Goal: Task Accomplishment & Management: Manage account settings

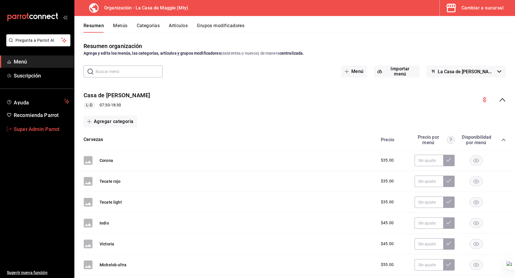
click at [31, 131] on span "Super Admin Parrot" at bounding box center [42, 129] width 56 height 8
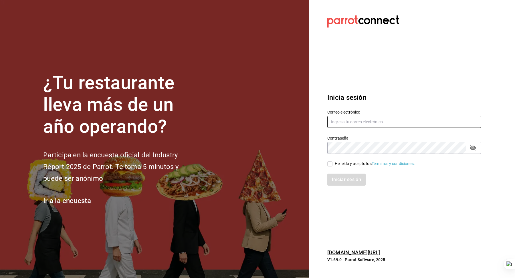
click at [367, 119] on input "text" at bounding box center [404, 122] width 154 height 12
type input "carnitas@losmonos.com"
click at [356, 163] on div "He leído y acepto los Términos y condiciones." at bounding box center [375, 164] width 80 height 6
click at [332, 163] on input "He leído y acepto los Términos y condiciones." at bounding box center [329, 163] width 5 height 5
checkbox input "true"
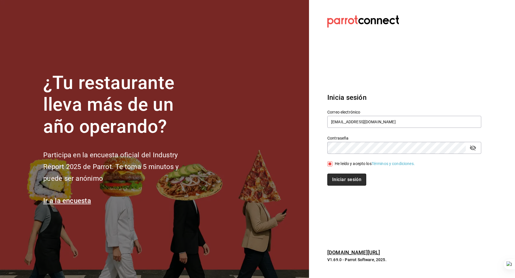
click at [348, 179] on button "Iniciar sesión" at bounding box center [346, 180] width 39 height 12
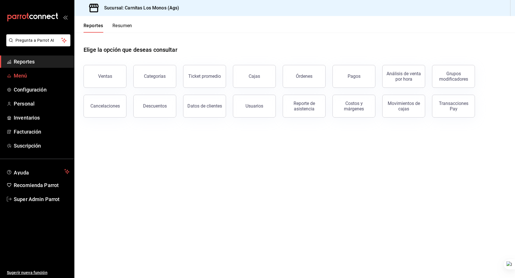
click at [35, 70] on link "Menú" at bounding box center [37, 76] width 74 height 12
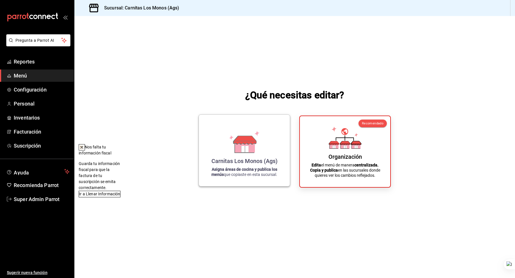
click at [248, 140] on icon at bounding box center [245, 140] width 23 height 8
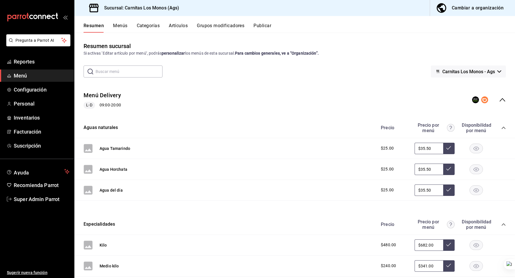
click at [124, 27] on button "Menús" at bounding box center [120, 28] width 14 height 10
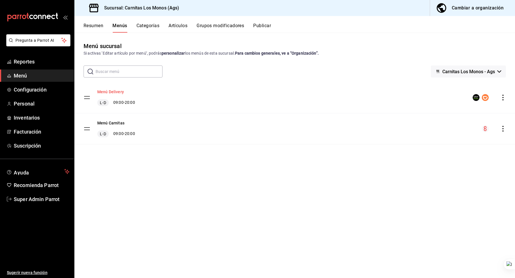
click at [112, 93] on button "Menú Delivery" at bounding box center [110, 92] width 27 height 6
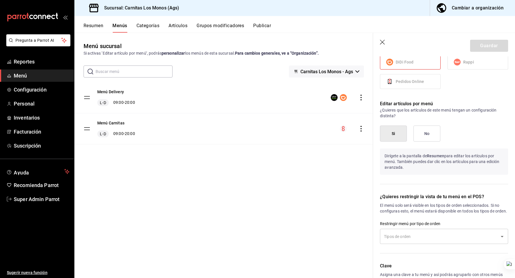
scroll to position [294, 0]
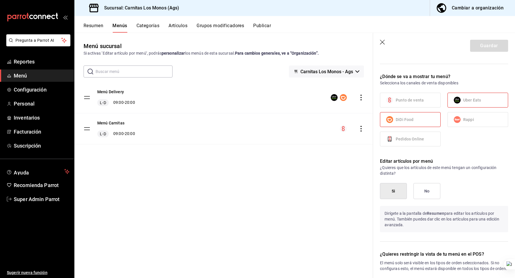
click at [456, 114] on label "Rappi" at bounding box center [478, 119] width 60 height 14
click at [385, 45] on icon "button" at bounding box center [383, 43] width 6 height 6
checkbox input "false"
type input "1756398870277"
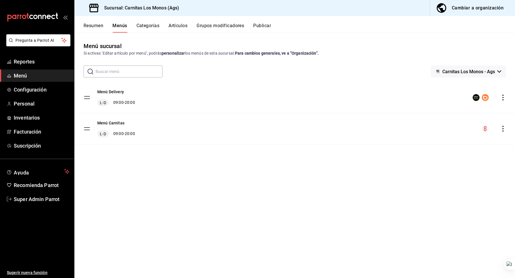
checkbox input "false"
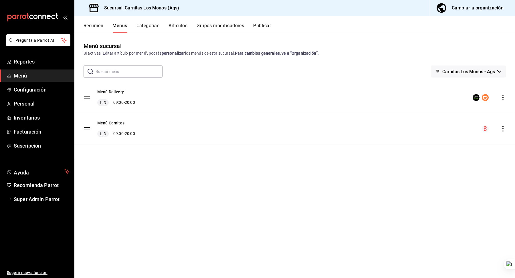
checkbox input "false"
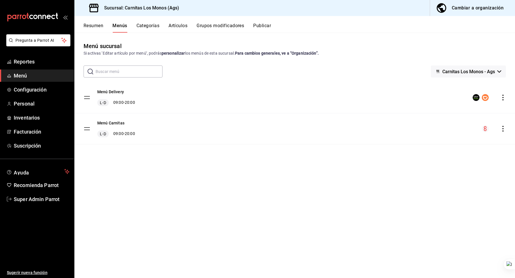
click at [446, 12] on icon "button" at bounding box center [441, 7] width 11 height 11
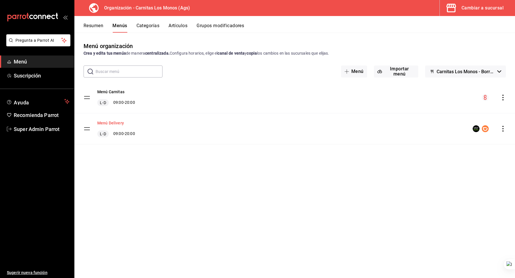
click at [113, 123] on button "Menú Delivery" at bounding box center [110, 123] width 27 height 6
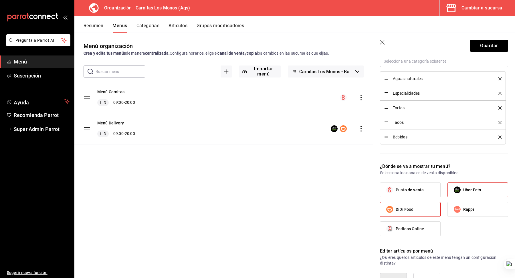
scroll to position [290, 0]
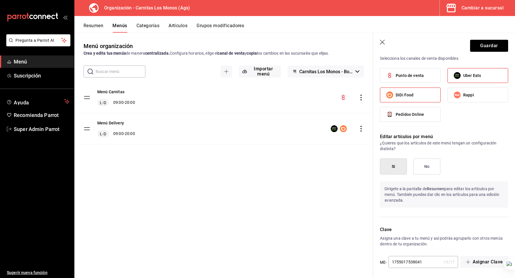
click at [460, 94] on input "Rappi" at bounding box center [457, 95] width 12 height 12
checkbox input "true"
click at [478, 45] on button "Guardar" at bounding box center [489, 46] width 38 height 12
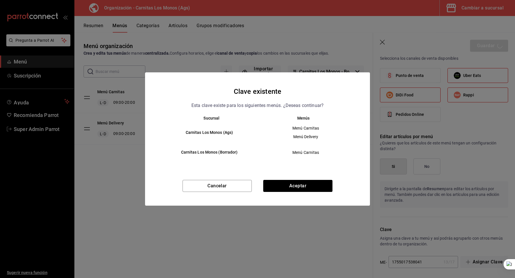
click at [300, 193] on div "Cancelar Aceptar" at bounding box center [257, 193] width 225 height 26
click at [291, 183] on button "Aceptar" at bounding box center [297, 186] width 69 height 12
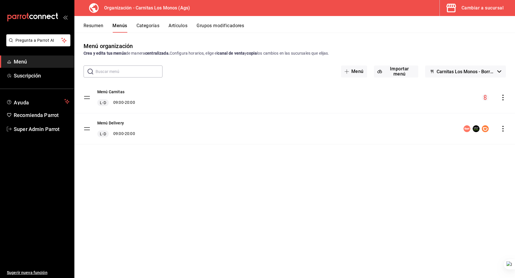
click at [504, 128] on icon "actions" at bounding box center [503, 129] width 6 height 6
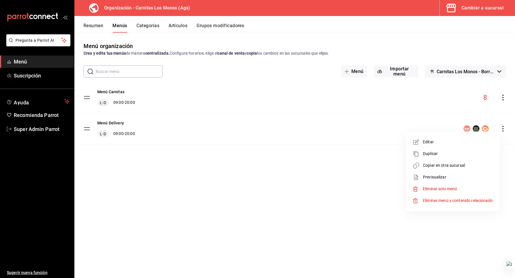
click at [451, 163] on span "Copiar en otra sucursal" at bounding box center [458, 166] width 70 height 6
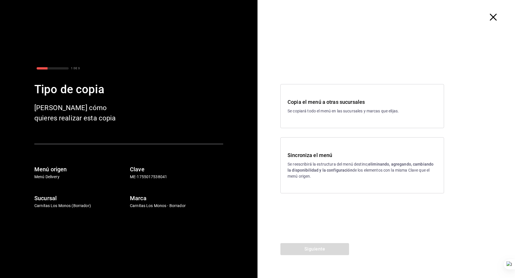
click at [360, 161] on div "Sincroniza el menú Se reescribirá la estructura del menú destino; eliminando, a…" at bounding box center [362, 165] width 149 height 28
click at [296, 247] on button "Siguiente" at bounding box center [314, 249] width 69 height 12
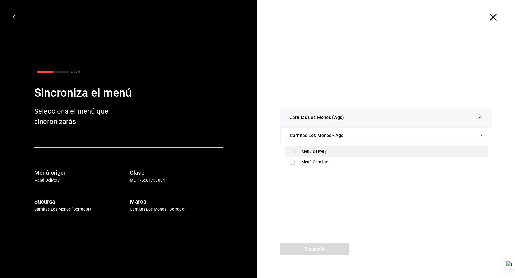
click at [321, 152] on div "Menú Delivery" at bounding box center [392, 152] width 181 height 6
checkbox input "true"
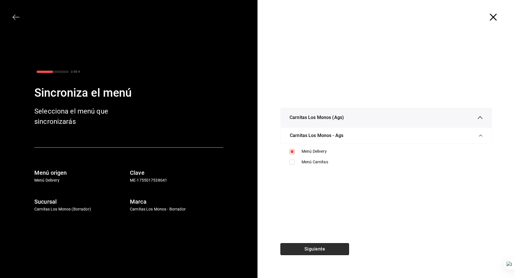
click at [315, 248] on button "Siguiente" at bounding box center [314, 249] width 69 height 12
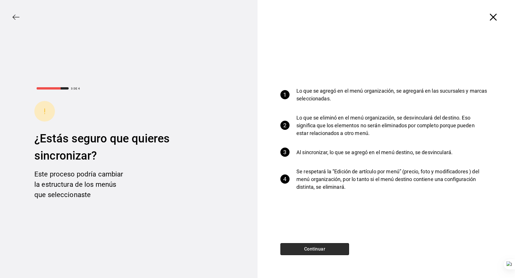
click at [312, 248] on button "Continuar" at bounding box center [314, 249] width 69 height 12
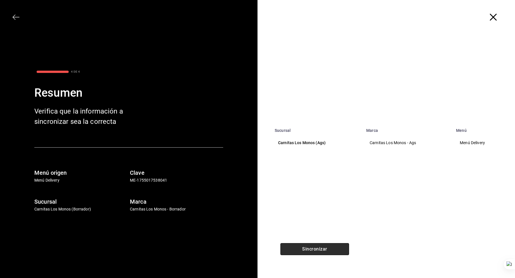
click at [312, 248] on button "Sincronizar" at bounding box center [314, 249] width 69 height 12
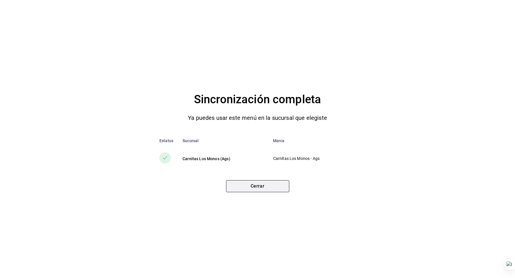
click at [258, 186] on button "Cerrar" at bounding box center [257, 186] width 63 height 12
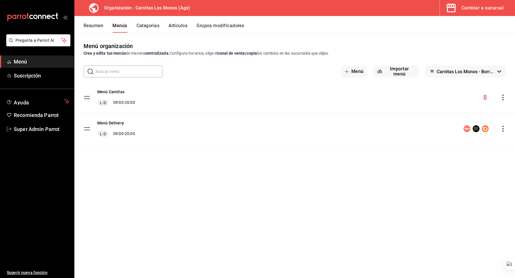
click at [450, 10] on icon "button" at bounding box center [451, 7] width 11 height 11
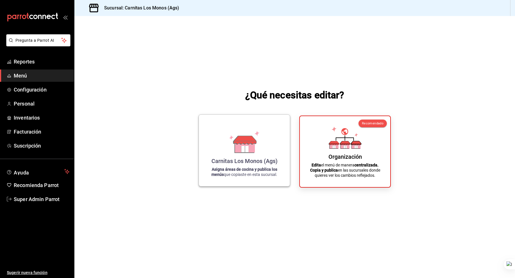
click at [245, 147] on icon at bounding box center [244, 149] width 7 height 6
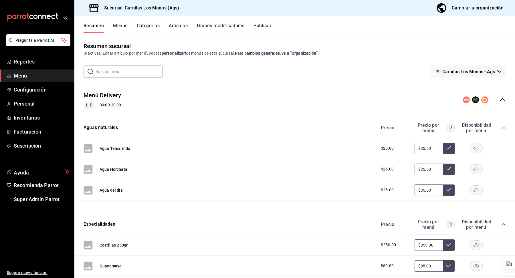
click at [266, 25] on button "Publicar" at bounding box center [263, 28] width 18 height 10
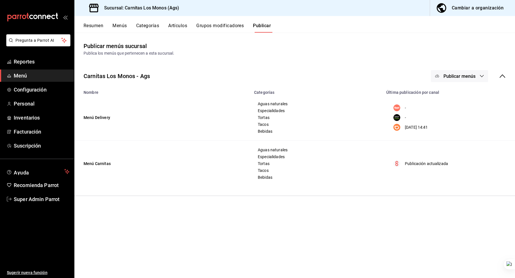
click at [457, 75] on span "Publicar menús" at bounding box center [460, 76] width 32 height 5
click at [454, 92] on span "Rappi" at bounding box center [467, 95] width 27 height 6
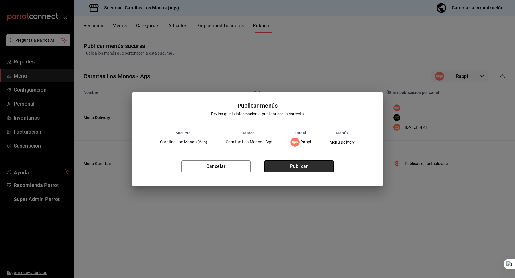
click at [293, 167] on button "Publicar" at bounding box center [298, 167] width 69 height 12
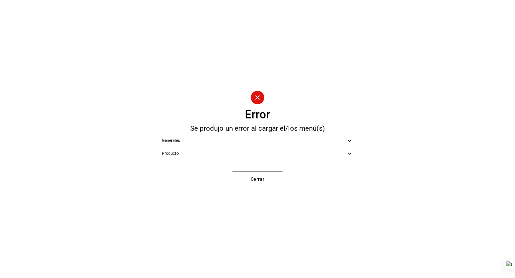
click at [256, 151] on span "Producto" at bounding box center [254, 154] width 185 height 6
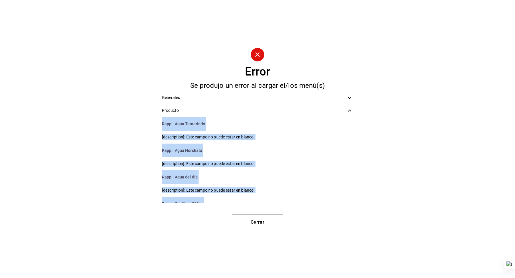
drag, startPoint x: 258, startPoint y: 195, endPoint x: 158, endPoint y: 120, distance: 124.4
click at [158, 120] on ul "Rappi : Agua Tamarindo [description]: Este campo no puede estar en blanco. Rapp…" at bounding box center [257, 160] width 201 height 86
copy ul "Lorem : Ipsu Dolorsita [consectetur]: Adip elits do eiusm tempo in utlabo. Etdo…"
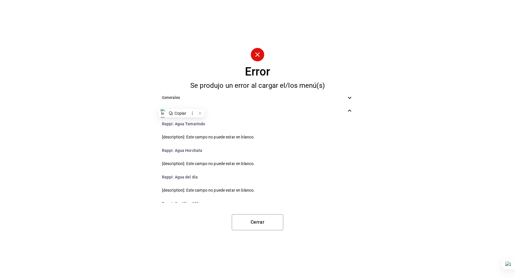
click at [266, 230] on div "Error Se produjo un error al cargar el/los menú(s) Generales Producto Rappi : A…" at bounding box center [257, 139] width 515 height 278
click at [259, 225] on button "Cerrar" at bounding box center [258, 222] width 52 height 16
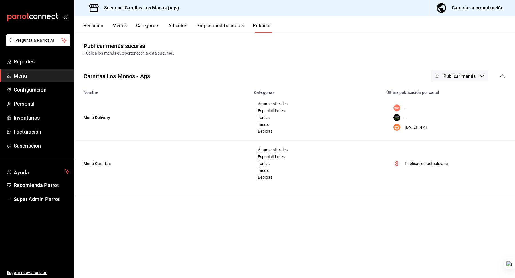
click at [464, 4] on div "Cambiar a organización" at bounding box center [478, 8] width 52 height 8
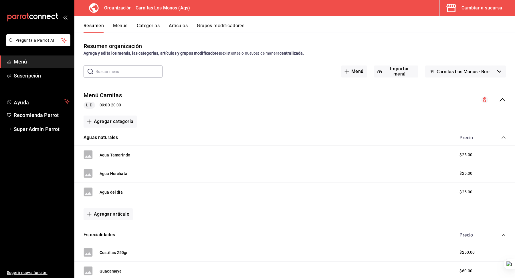
click at [181, 25] on button "Artículos" at bounding box center [178, 28] width 19 height 10
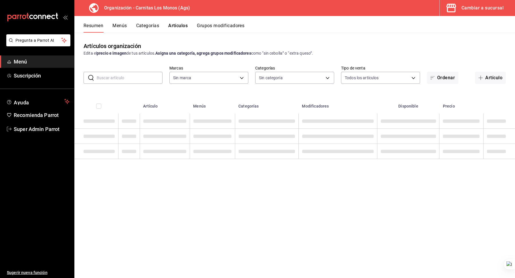
type input "b683126d-130a-4d97-8023-6e1eaf1ccd23"
type input "1292b9a4-0829-4e30-be15-0595e43131a1,af353290-ce42-48cf-9a08-4f2d87ccea48,6df01…"
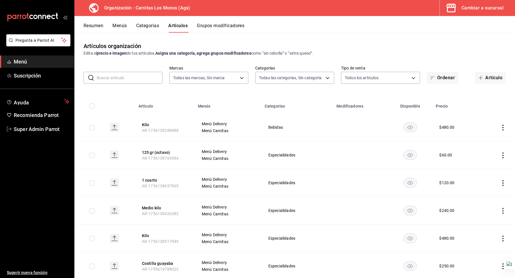
click at [119, 78] on input "text" at bounding box center [130, 77] width 66 height 11
paste input "Agua"
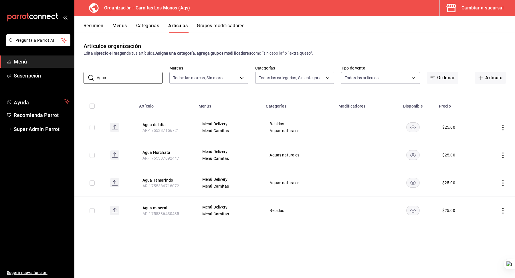
type input "Agua"
click at [191, 104] on th "Artículo" at bounding box center [166, 104] width 60 height 18
click at [160, 126] on button "Agua del día" at bounding box center [165, 125] width 46 height 6
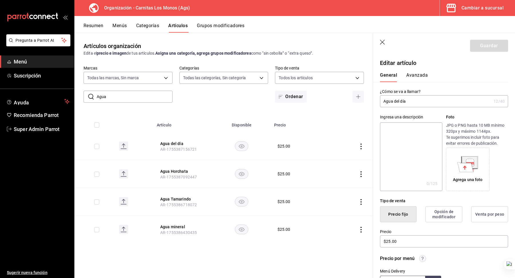
click at [400, 104] on input "Agua del día" at bounding box center [435, 101] width 111 height 11
click at [389, 132] on textarea at bounding box center [411, 156] width 62 height 69
paste textarea "Agua del día"
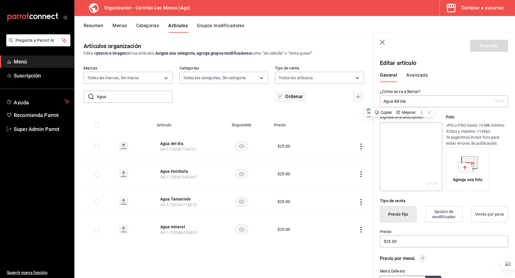
type textarea "Agua del día"
type textarea "x"
type textarea "Agua del día"
click at [477, 44] on button "Guardar" at bounding box center [489, 46] width 38 height 12
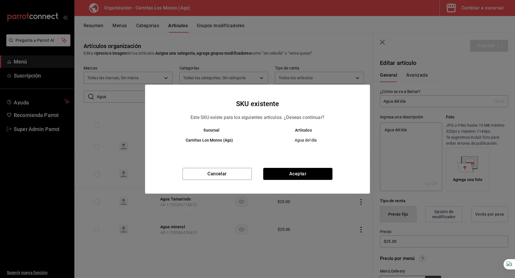
click at [297, 174] on button "Aceptar" at bounding box center [297, 174] width 69 height 12
type textarea "x"
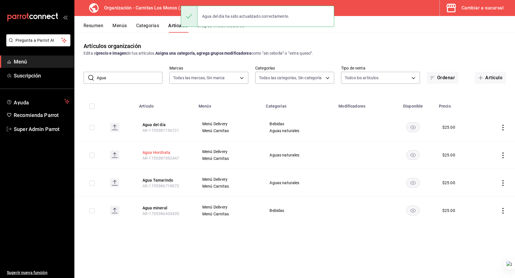
click at [154, 150] on button "Agua Horchata" at bounding box center [165, 153] width 46 height 6
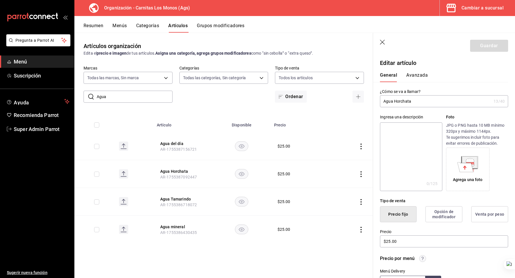
click at [439, 101] on input "Agua Horchata" at bounding box center [435, 101] width 111 height 11
click at [409, 133] on textarea at bounding box center [411, 156] width 62 height 69
paste textarea "Agua Horchata"
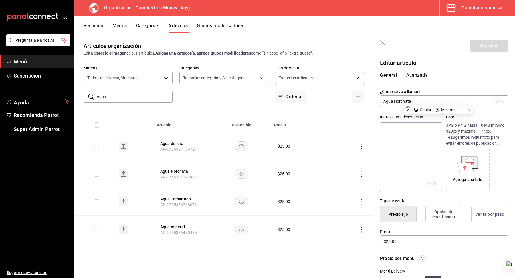
type textarea "Agua Horchata"
type textarea "x"
type textarea "Agua Horchata"
click at [487, 46] on button "Guardar" at bounding box center [489, 46] width 38 height 12
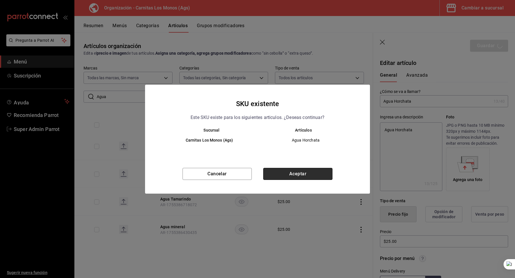
click at [298, 175] on button "Aceptar" at bounding box center [297, 174] width 69 height 12
type textarea "x"
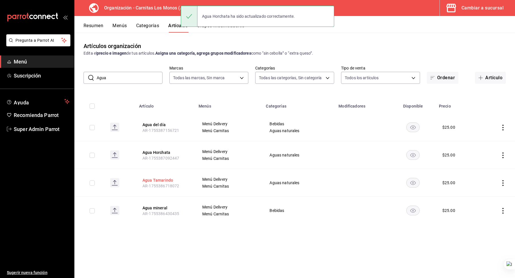
click at [167, 177] on button "Agua Tamarindo" at bounding box center [165, 180] width 46 height 6
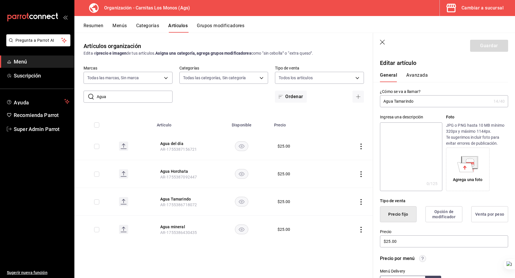
click at [395, 98] on input "Agua Tamarindo" at bounding box center [435, 101] width 111 height 11
click at [411, 140] on textarea at bounding box center [411, 156] width 62 height 69
paste textarea "Agua Tamarindo"
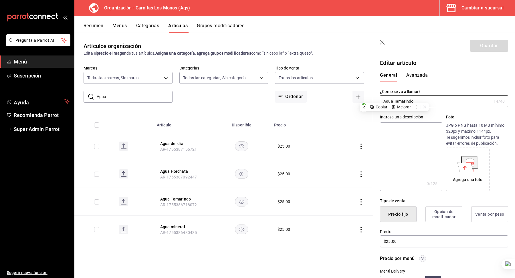
type textarea "Agua Tamarindo"
type textarea "x"
type textarea "Agua Tamarindo"
click at [486, 52] on button "Guardar" at bounding box center [489, 46] width 38 height 12
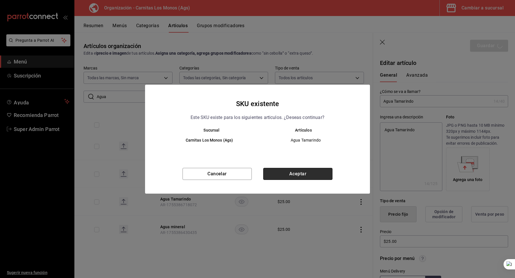
click at [309, 171] on button "Aceptar" at bounding box center [297, 174] width 69 height 12
type textarea "x"
type input "AR-1756398988330"
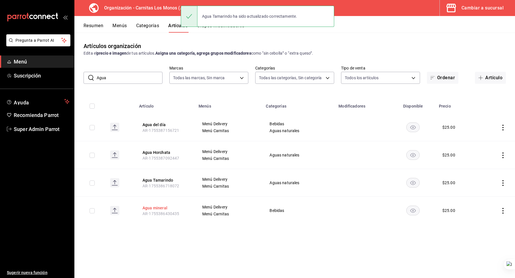
click at [163, 208] on button "Agua mineral" at bounding box center [165, 208] width 46 height 6
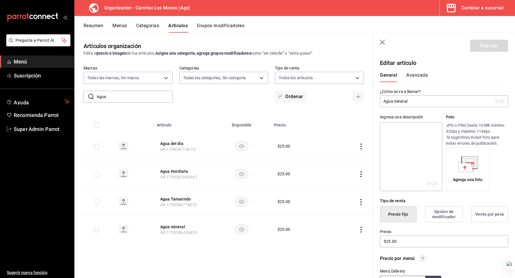
click at [399, 101] on input "Agua mineral" at bounding box center [435, 101] width 111 height 11
click at [400, 129] on textarea at bounding box center [411, 156] width 62 height 69
paste textarea "Agua mineral"
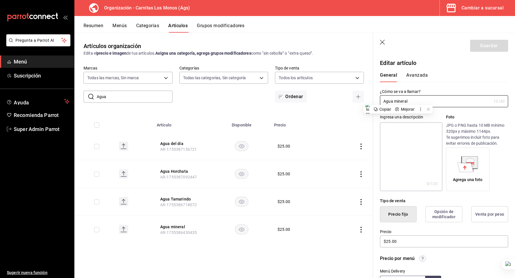
type textarea "Agua mineral"
type textarea "x"
type textarea "Agua mineral"
click at [480, 48] on button "Guardar" at bounding box center [489, 46] width 38 height 12
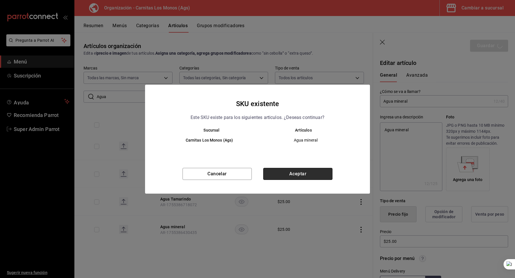
click at [292, 175] on button "Aceptar" at bounding box center [297, 174] width 69 height 12
type textarea "x"
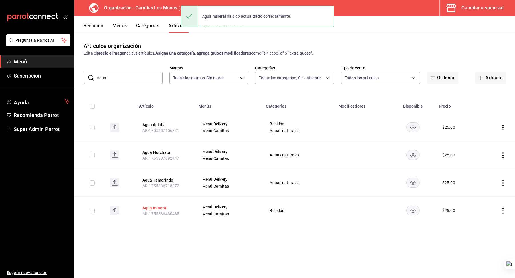
click at [154, 207] on button "Agua mineral" at bounding box center [165, 208] width 46 height 6
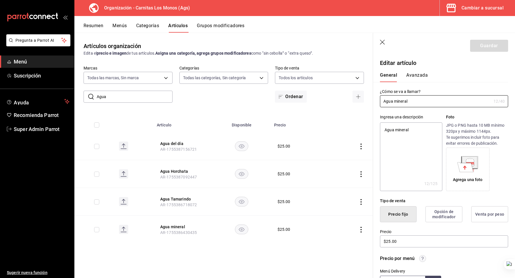
click at [383, 41] on icon "button" at bounding box center [383, 43] width 6 height 6
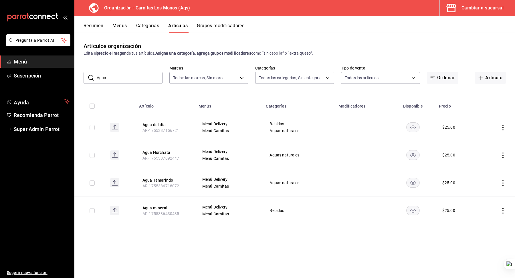
click at [144, 81] on input "Agua" at bounding box center [130, 77] width 66 height 11
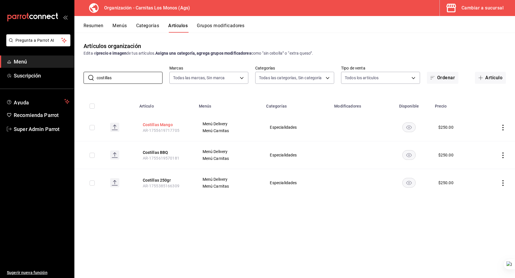
type input "costillas"
click at [162, 123] on button "Costillas Mango" at bounding box center [166, 125] width 46 height 6
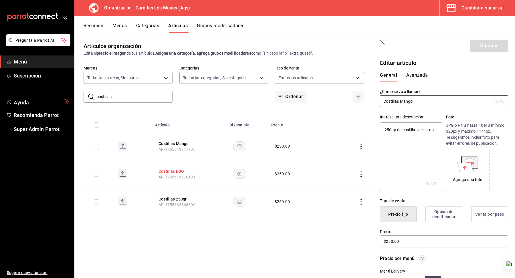
click at [165, 172] on button "Costillas BBQ" at bounding box center [182, 172] width 46 height 6
click at [179, 200] on button "Costillas 250gr" at bounding box center [182, 199] width 46 height 6
click at [401, 100] on input "Costillas 250gr" at bounding box center [435, 101] width 111 height 11
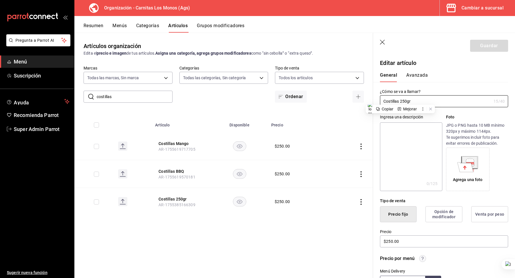
click at [397, 132] on textarea at bounding box center [411, 156] width 62 height 69
paste textarea "Costillas 250gr"
type textarea "Costillas 250gr"
type textarea "x"
type textarea "Costillas 250gr"
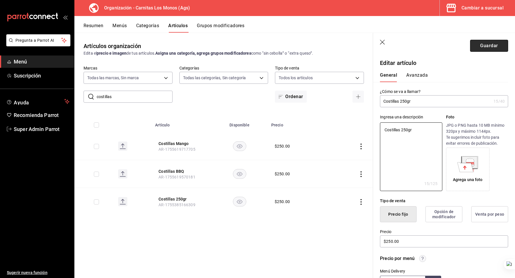
click at [486, 45] on button "Guardar" at bounding box center [489, 46] width 38 height 12
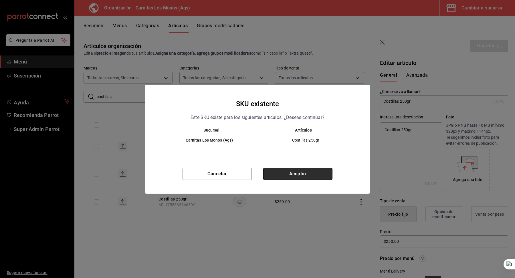
click at [302, 179] on button "Aceptar" at bounding box center [297, 174] width 69 height 12
type textarea "x"
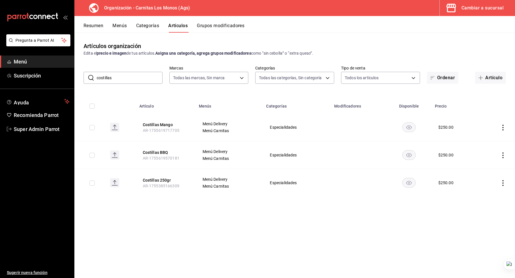
click at [127, 76] on input "costillas" at bounding box center [130, 77] width 66 height 11
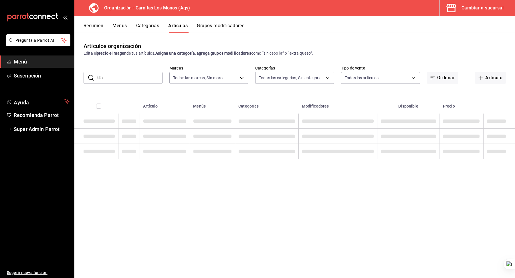
type input "kilo"
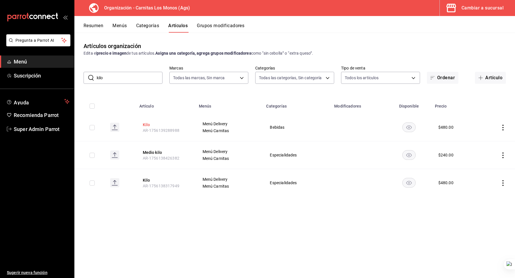
click at [144, 125] on button "Kilo" at bounding box center [166, 125] width 46 height 6
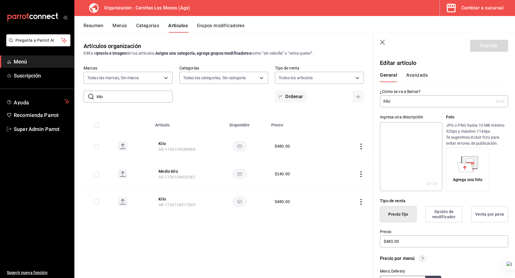
click at [385, 102] on input "Kilo" at bounding box center [437, 101] width 114 height 11
click at [411, 133] on textarea at bounding box center [411, 156] width 62 height 69
paste textarea "Kilo"
type textarea "Kilo"
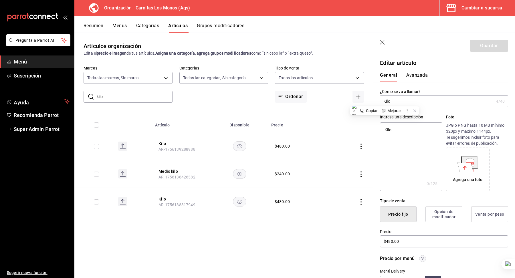
type textarea "x"
type textarea "Kilo"
click at [487, 45] on button "Guardar" at bounding box center [489, 46] width 38 height 12
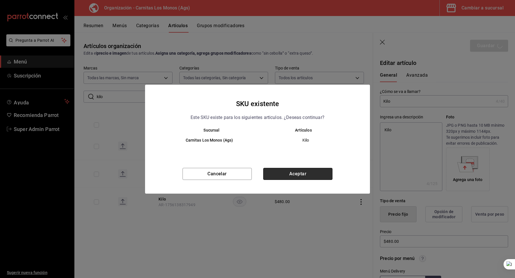
click at [299, 173] on button "Aceptar" at bounding box center [297, 174] width 69 height 12
type textarea "x"
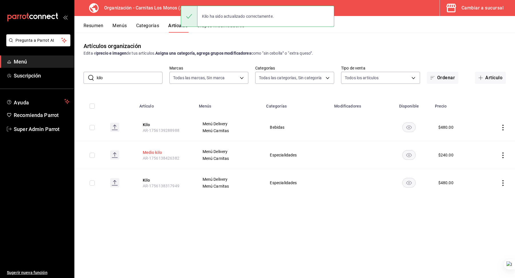
click at [154, 153] on button "Medio kilo" at bounding box center [166, 153] width 46 height 6
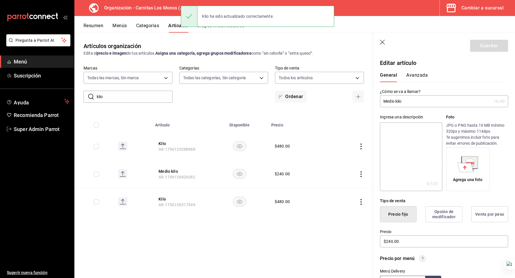
click at [387, 103] on input "Medio kilo" at bounding box center [435, 101] width 111 height 11
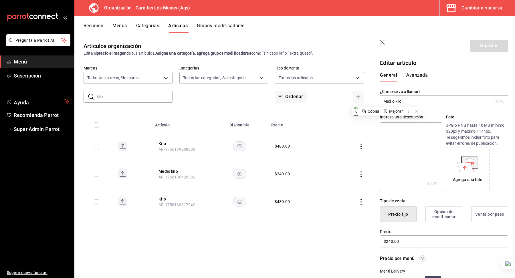
click at [411, 147] on textarea at bounding box center [411, 156] width 62 height 69
paste textarea "Medio kilo"
type textarea "Medio kilo"
type textarea "x"
type textarea "Medio kilo"
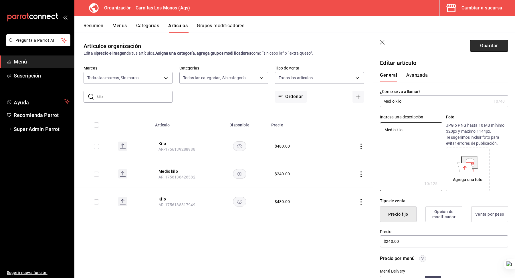
click at [482, 47] on button "Guardar" at bounding box center [489, 46] width 38 height 12
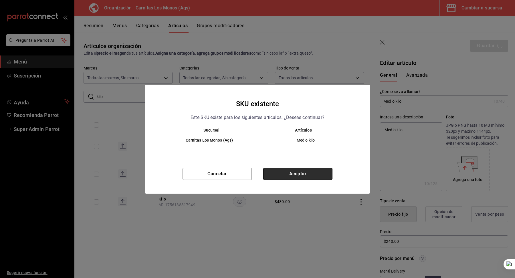
click at [293, 174] on button "Aceptar" at bounding box center [297, 174] width 69 height 12
type textarea "x"
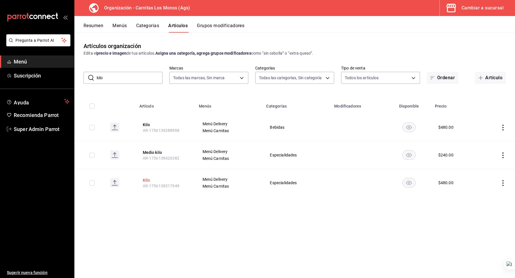
click at [149, 178] on button "Kilo" at bounding box center [166, 180] width 46 height 6
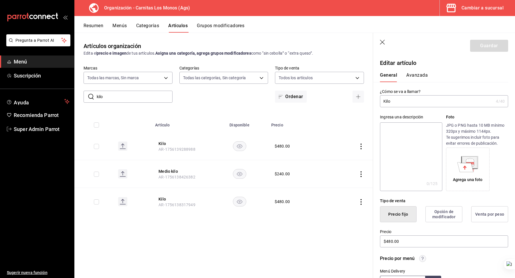
click at [389, 103] on input "Kilo" at bounding box center [437, 101] width 114 height 11
click at [389, 130] on textarea at bounding box center [411, 156] width 62 height 69
paste textarea "Kilo"
type textarea "Kilo"
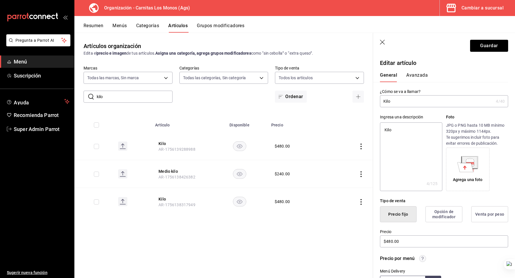
type textarea "x"
type textarea "Kilo"
click at [480, 47] on button "Guardar" at bounding box center [489, 46] width 38 height 12
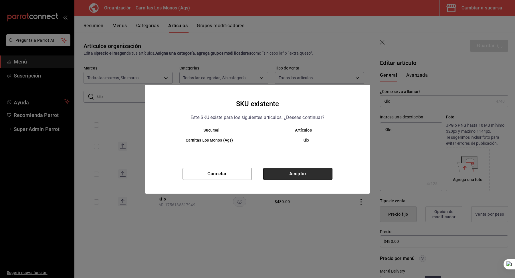
click at [317, 173] on button "Aceptar" at bounding box center [297, 174] width 69 height 12
type textarea "x"
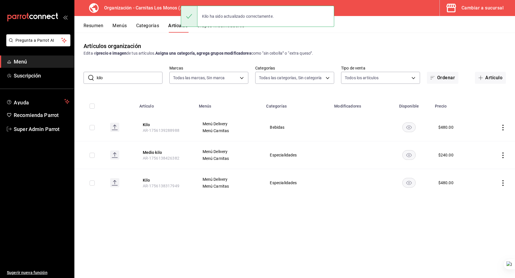
click at [128, 76] on input "kilo" at bounding box center [130, 77] width 66 height 11
paste input "cuart"
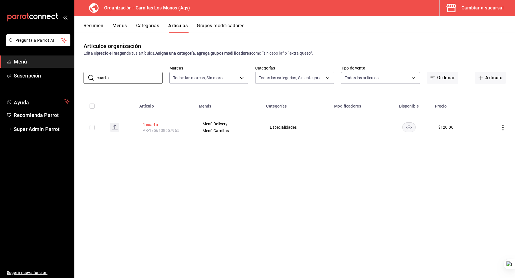
type input "cuarto"
click at [152, 124] on button "1 cuarto" at bounding box center [166, 125] width 46 height 6
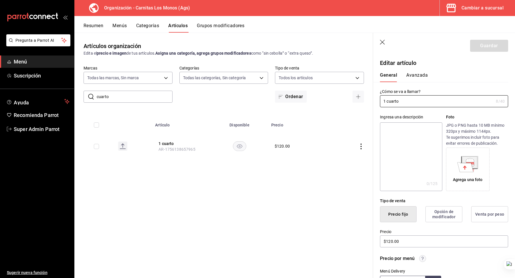
click at [402, 149] on textarea at bounding box center [411, 156] width 62 height 69
click at [388, 100] on input "1 cuarto" at bounding box center [437, 101] width 114 height 11
click at [387, 114] on div "Ingresa una descripción x 0 /125 ​ Foto JPG o PNG hasta 10 MB mínimo 320px y má…" at bounding box center [440, 149] width 135 height 84
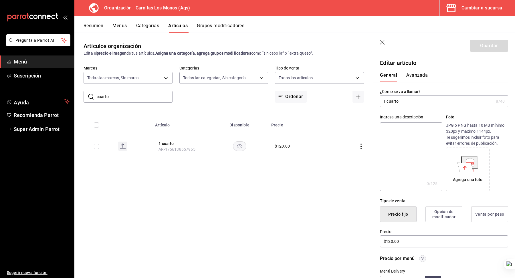
click at [393, 128] on textarea at bounding box center [411, 156] width 62 height 69
paste textarea "1 cuarto"
type textarea "1 cuarto"
type textarea "x"
type textarea "1 cuarto"
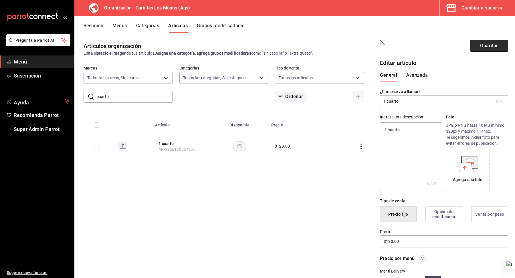
click at [478, 48] on button "Guardar" at bounding box center [489, 46] width 38 height 12
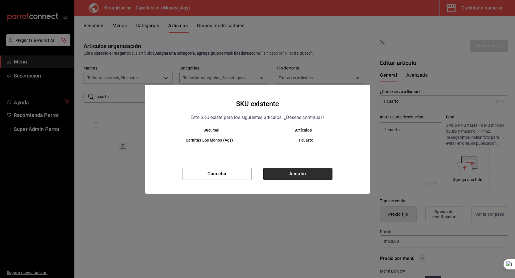
click at [304, 174] on button "Aceptar" at bounding box center [297, 174] width 69 height 12
type textarea "x"
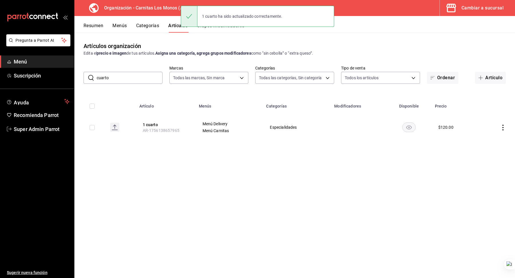
click at [139, 79] on input "cuarto" at bounding box center [130, 77] width 66 height 11
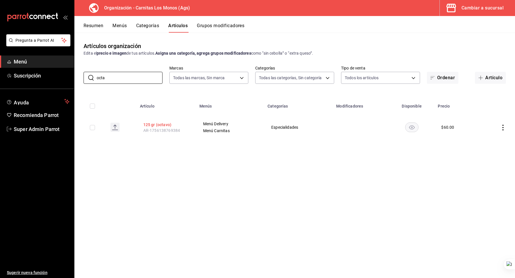
type input "octa"
click at [156, 124] on button "125 gr (octavo)" at bounding box center [166, 125] width 46 height 6
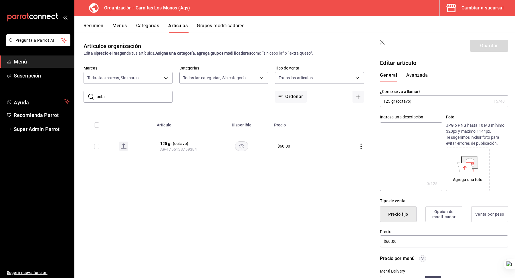
click at [400, 100] on input "125 gr (octavo)" at bounding box center [435, 101] width 111 height 11
click at [408, 137] on textarea at bounding box center [411, 156] width 62 height 69
paste textarea "125 gr (octavo)"
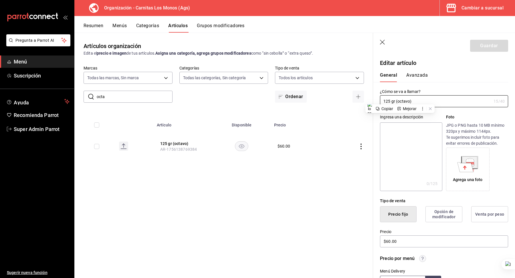
type textarea "125 gr (octavo)"
type textarea "x"
type textarea "125 gr (octavo)"
click at [480, 51] on button "Guardar" at bounding box center [489, 46] width 38 height 12
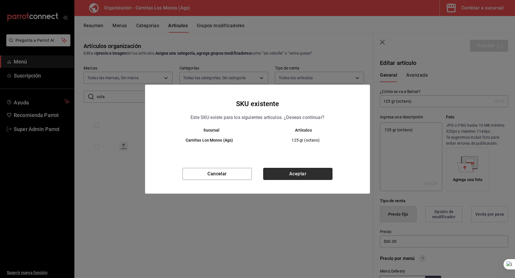
click at [301, 174] on button "Aceptar" at bounding box center [297, 174] width 69 height 12
type textarea "x"
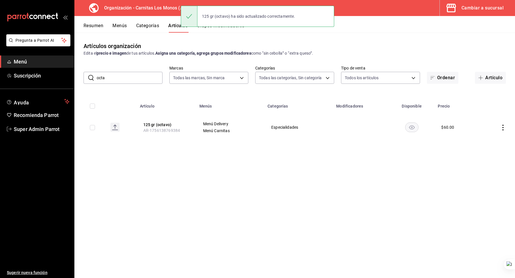
click at [131, 78] on input "octa" at bounding box center [130, 77] width 66 height 11
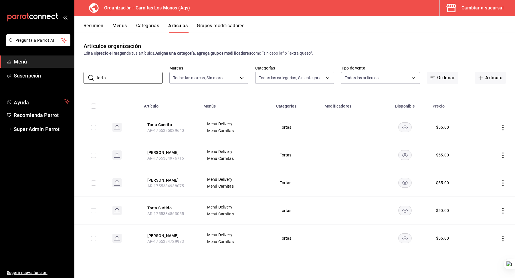
type input "torta"
click at [108, 99] on th at bounding box center [124, 104] width 33 height 18
click at [154, 125] on button "Torta Cuerito" at bounding box center [170, 125] width 46 height 6
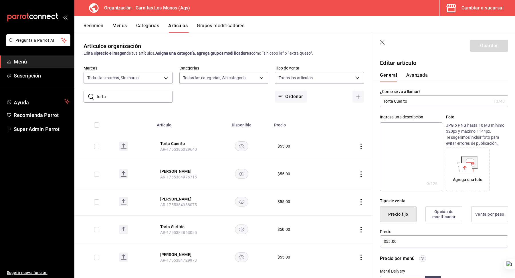
click at [394, 102] on input "Torta Cuerito" at bounding box center [435, 101] width 111 height 11
click at [405, 149] on textarea at bounding box center [411, 156] width 62 height 69
paste textarea "Torta Cuerito"
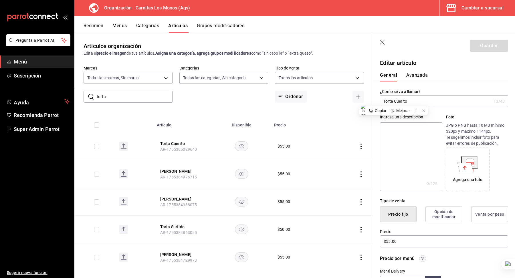
type textarea "Torta Cuerito"
type textarea "x"
type textarea "Torta Cuerito"
click at [489, 43] on button "Guardar" at bounding box center [489, 46] width 38 height 12
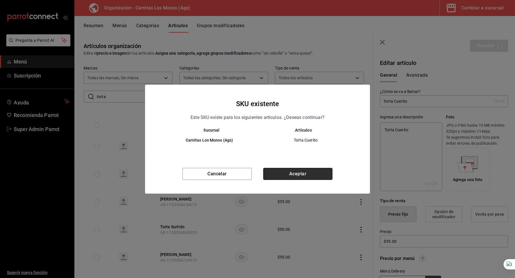
click at [284, 173] on button "Aceptar" at bounding box center [297, 174] width 69 height 12
type textarea "x"
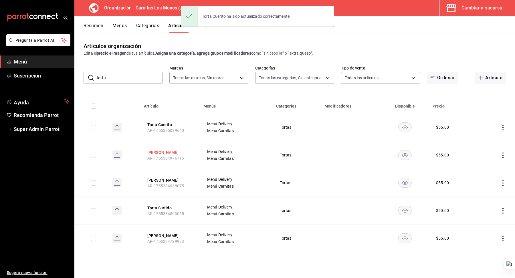
click at [163, 153] on button "[PERSON_NAME]" at bounding box center [170, 153] width 46 height 6
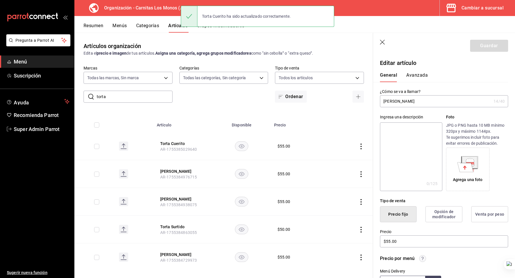
click at [399, 101] on input "[PERSON_NAME]" at bounding box center [435, 101] width 111 height 11
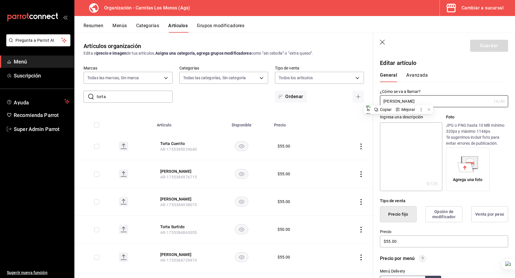
click at [399, 130] on textarea at bounding box center [411, 156] width 62 height 69
paste textarea "[PERSON_NAME]"
type textarea "[PERSON_NAME]"
type textarea "x"
type textarea "[PERSON_NAME]"
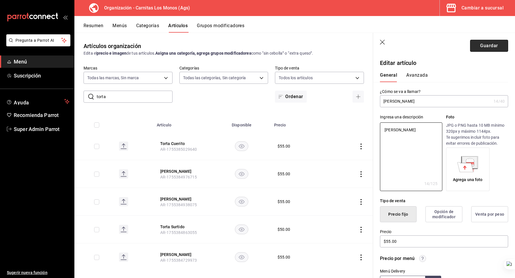
click at [488, 47] on button "Guardar" at bounding box center [489, 46] width 38 height 12
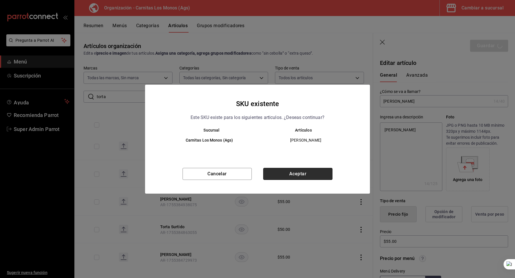
click at [299, 177] on button "Aceptar" at bounding box center [297, 174] width 69 height 12
type textarea "x"
type input "AR-1756399233342"
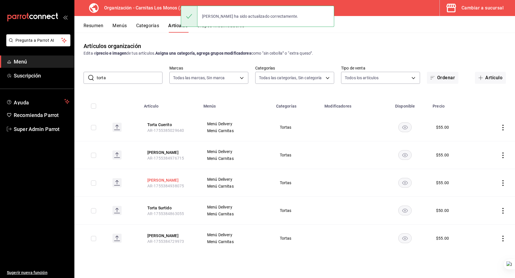
click at [159, 178] on button "[PERSON_NAME]" at bounding box center [170, 180] width 46 height 6
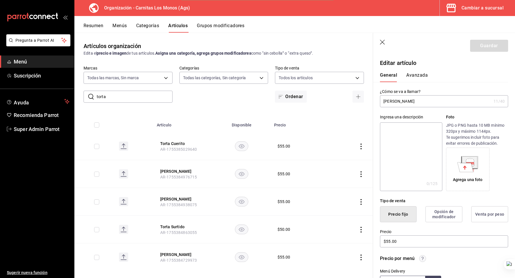
click at [402, 104] on input "[PERSON_NAME]" at bounding box center [435, 101] width 111 height 11
click at [395, 141] on textarea at bounding box center [411, 156] width 62 height 69
paste textarea "[PERSON_NAME]"
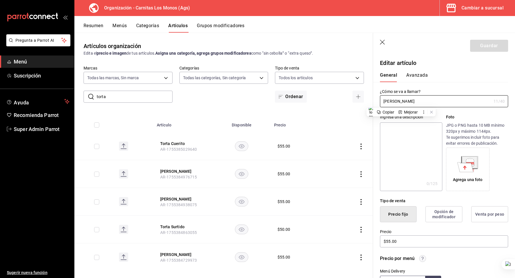
type textarea "[PERSON_NAME]"
type textarea "x"
type textarea "[PERSON_NAME]"
click at [472, 46] on button "Guardar" at bounding box center [489, 46] width 38 height 12
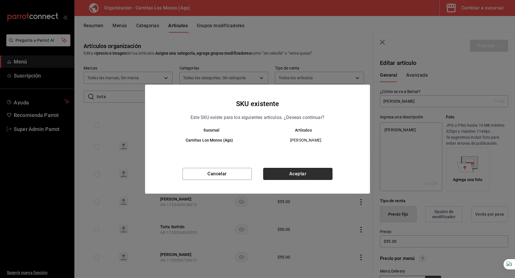
click at [313, 175] on button "Aceptar" at bounding box center [297, 174] width 69 height 12
type textarea "x"
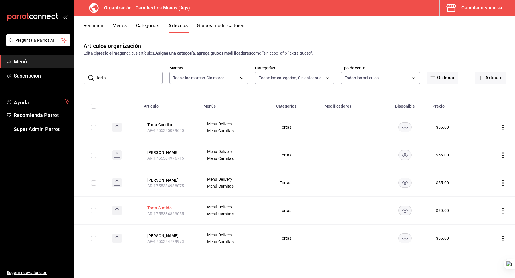
click at [164, 209] on button "Torta Surtido" at bounding box center [170, 208] width 46 height 6
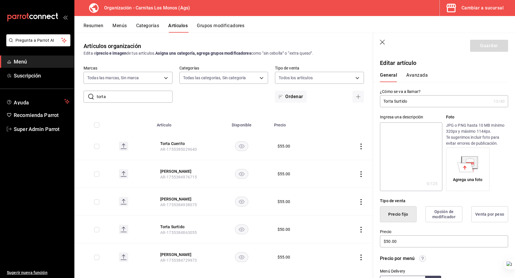
click at [404, 101] on input "Torta Surtido" at bounding box center [435, 101] width 111 height 11
click at [405, 133] on textarea at bounding box center [411, 156] width 62 height 69
paste textarea "Torta Surtido"
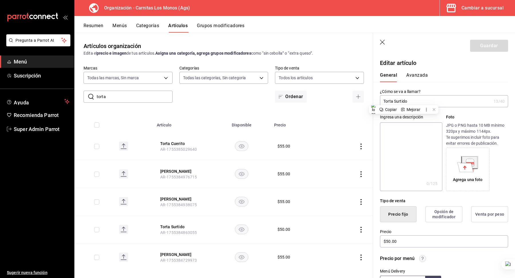
type textarea "Torta Surtido"
type textarea "x"
type textarea "Torta Surtido"
click at [485, 51] on button "Guardar" at bounding box center [489, 46] width 38 height 12
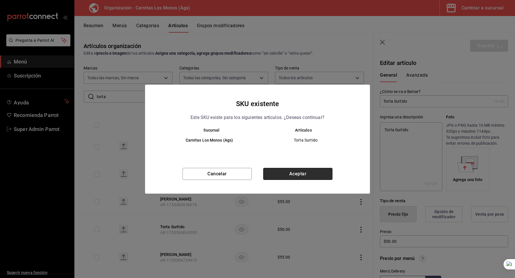
click at [317, 170] on button "Aceptar" at bounding box center [297, 174] width 69 height 12
type textarea "x"
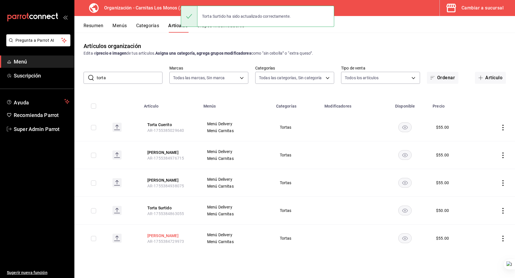
click at [166, 237] on button "[PERSON_NAME]" at bounding box center [170, 236] width 46 height 6
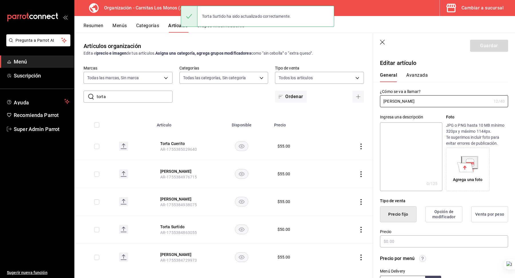
type input "$55.00"
radio input "false"
radio input "true"
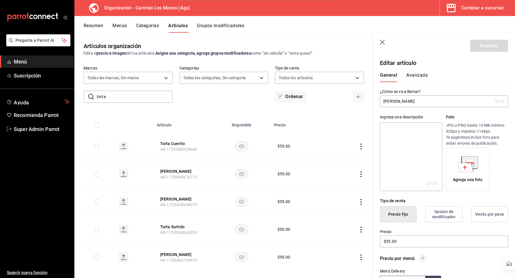
click at [404, 98] on input "[PERSON_NAME]" at bounding box center [435, 101] width 111 height 11
click at [393, 132] on textarea at bounding box center [411, 156] width 62 height 69
paste textarea "[PERSON_NAME]"
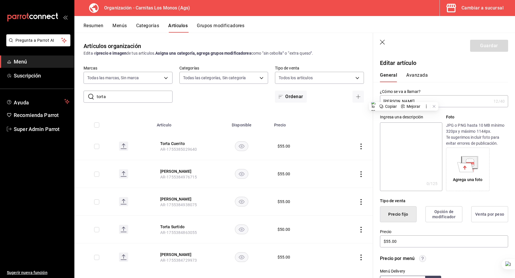
type textarea "[PERSON_NAME]"
type textarea "x"
type textarea "[PERSON_NAME]"
click at [485, 46] on button "Guardar" at bounding box center [489, 46] width 38 height 12
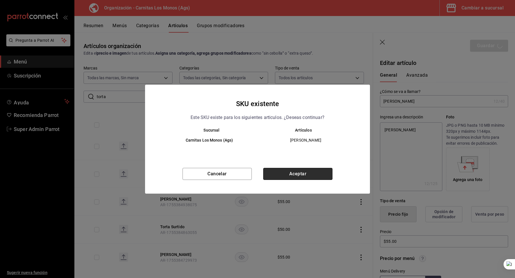
click at [303, 173] on button "Aceptar" at bounding box center [297, 174] width 69 height 12
type textarea "x"
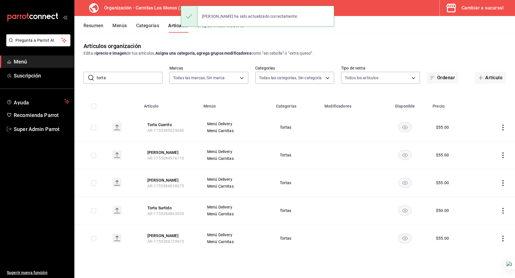
click at [141, 80] on input "torta" at bounding box center [130, 77] width 66 height 11
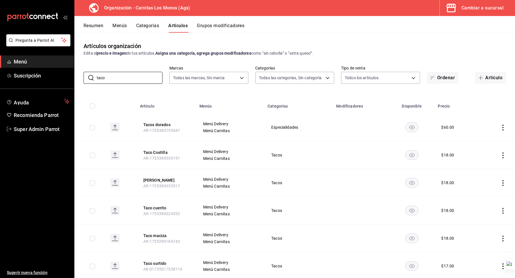
type input "taco"
click at [206, 90] on div "Artículos organización Edita el precio e imagen de tus artículos. Asigna una ca…" at bounding box center [294, 155] width 441 height 245
click at [164, 126] on button "Tacos dorados" at bounding box center [166, 125] width 46 height 6
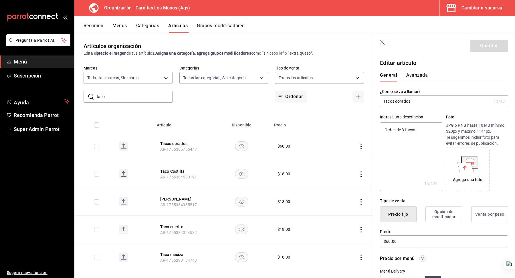
click at [403, 102] on input "Tacos dorados" at bounding box center [435, 101] width 111 height 11
click at [177, 169] on button "Taco Costilla" at bounding box center [183, 172] width 46 height 6
click at [394, 104] on input "Taco Costilla" at bounding box center [435, 101] width 111 height 11
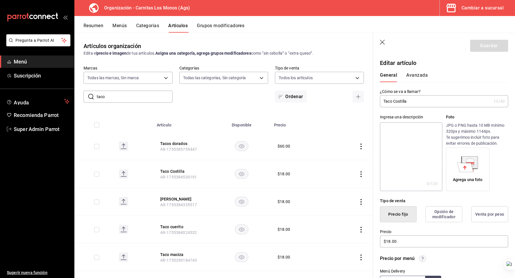
click at [394, 104] on input "Taco Costilla" at bounding box center [435, 101] width 111 height 11
click at [178, 144] on button "Tacos dorados" at bounding box center [183, 144] width 46 height 6
click at [175, 172] on button "Taco Costilla" at bounding box center [183, 172] width 46 height 6
type input "$18.00"
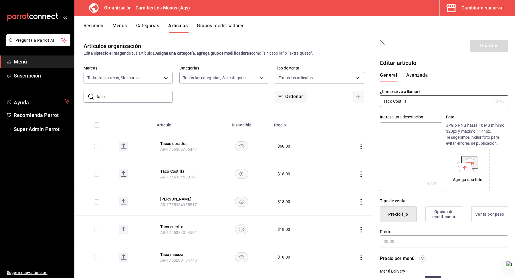
radio input "false"
radio input "true"
click at [405, 102] on input "Taco Costilla" at bounding box center [435, 101] width 111 height 11
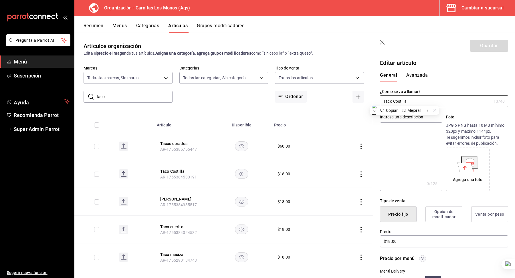
click at [406, 146] on textarea at bounding box center [411, 156] width 62 height 69
paste textarea "Taco Costilla"
type textarea "Taco Costilla"
type textarea "x"
type textarea "Taco Costilla"
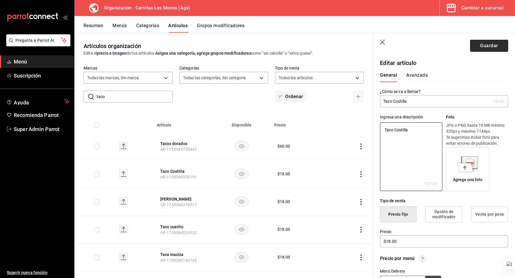
click at [485, 48] on button "Guardar" at bounding box center [489, 46] width 38 height 12
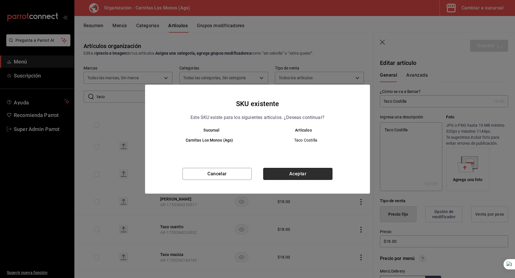
click at [288, 168] on button "Aceptar" at bounding box center [297, 174] width 69 height 12
type textarea "x"
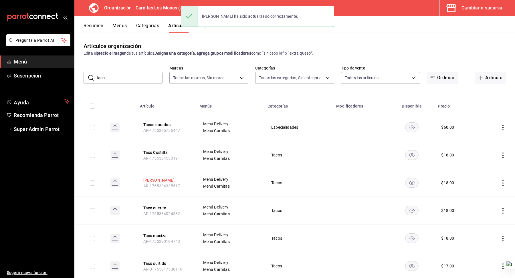
click at [157, 179] on button "[PERSON_NAME]" at bounding box center [166, 180] width 46 height 6
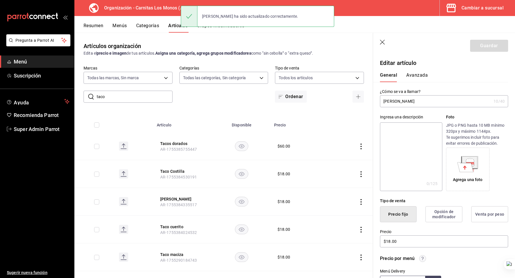
click at [417, 105] on input "[PERSON_NAME]" at bounding box center [435, 101] width 111 height 11
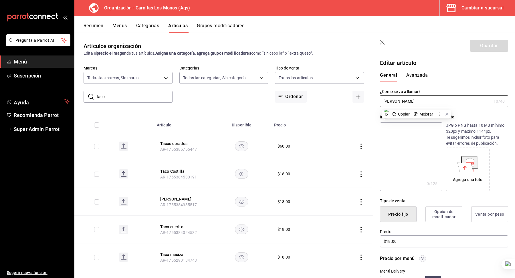
click at [400, 136] on textarea at bounding box center [411, 156] width 62 height 69
paste textarea "[PERSON_NAME]"
type textarea "[PERSON_NAME]"
type textarea "x"
type textarea "[PERSON_NAME]"
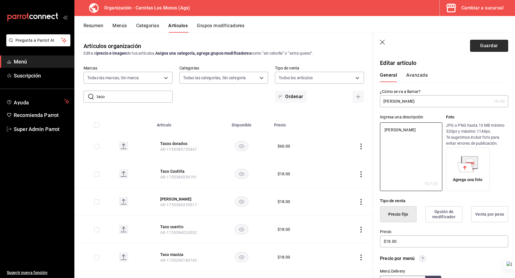
click at [489, 42] on button "Guardar" at bounding box center [489, 46] width 38 height 12
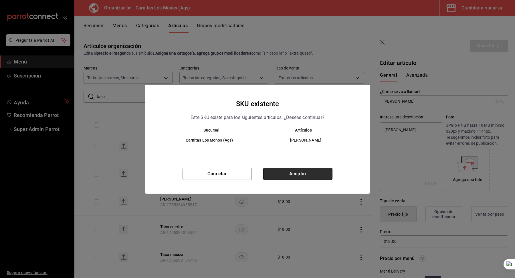
click at [298, 173] on button "Aceptar" at bounding box center [297, 174] width 69 height 12
type textarea "x"
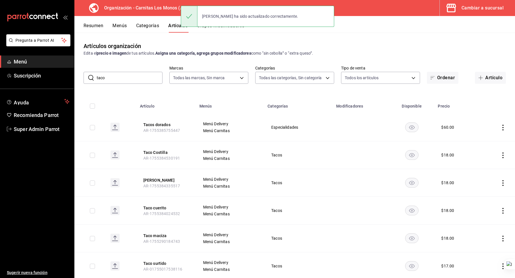
scroll to position [15, 0]
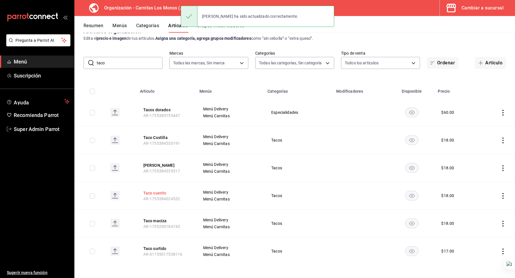
click at [146, 195] on button "Taco cuerito" at bounding box center [166, 193] width 46 height 6
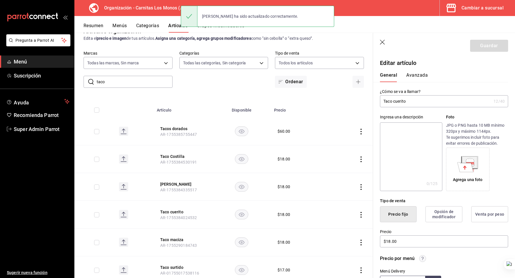
click at [397, 102] on input "Taco cuerito" at bounding box center [435, 101] width 111 height 11
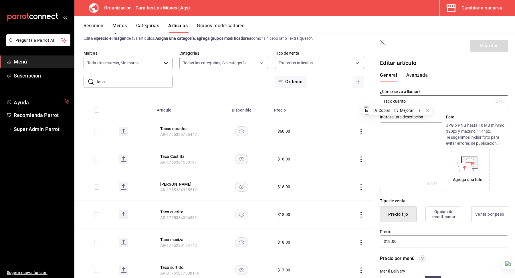
click at [396, 143] on textarea at bounding box center [411, 156] width 62 height 69
paste textarea "Taco cuerito"
type textarea "Taco cuerito"
type textarea "x"
type textarea "Taco cuerito"
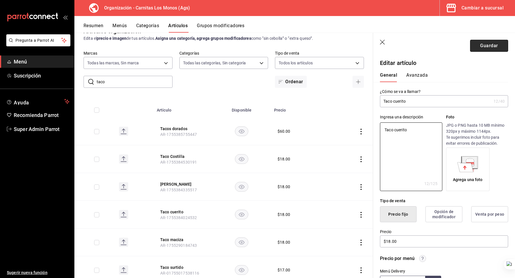
click at [486, 50] on button "Guardar" at bounding box center [489, 46] width 38 height 12
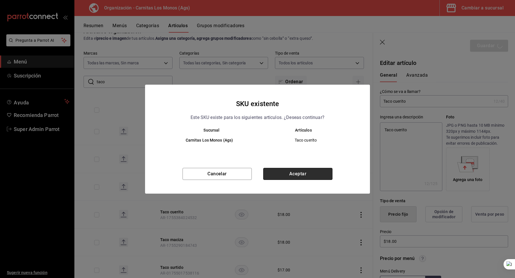
click at [310, 172] on button "Aceptar" at bounding box center [297, 174] width 69 height 12
type textarea "x"
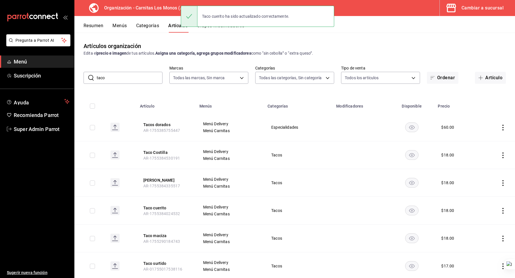
scroll to position [15, 0]
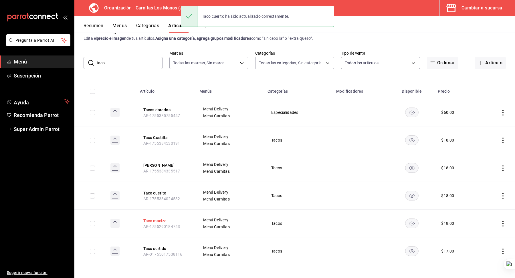
click at [153, 218] on button "Taco maciza" at bounding box center [166, 221] width 46 height 6
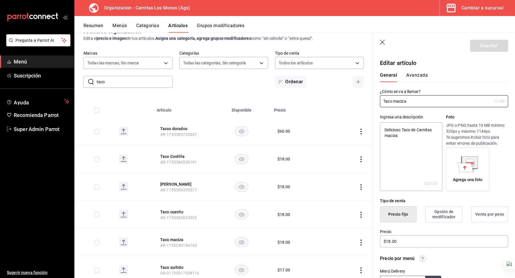
scroll to position [34, 0]
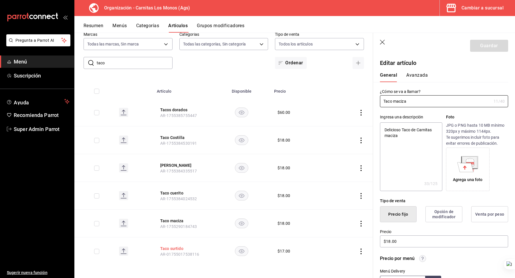
click at [176, 246] on button "Taco surtido" at bounding box center [183, 249] width 46 height 6
click at [402, 99] on input "Taco surtido" at bounding box center [435, 101] width 111 height 11
click at [383, 42] on icon "button" at bounding box center [383, 43] width 6 height 6
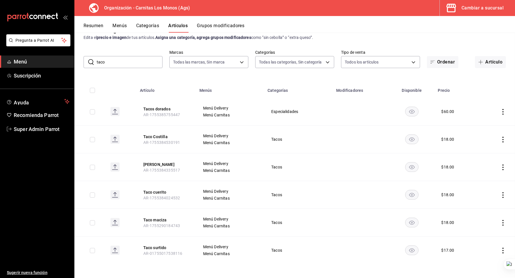
scroll to position [15, 0]
click at [121, 64] on input "taco" at bounding box center [130, 62] width 66 height 11
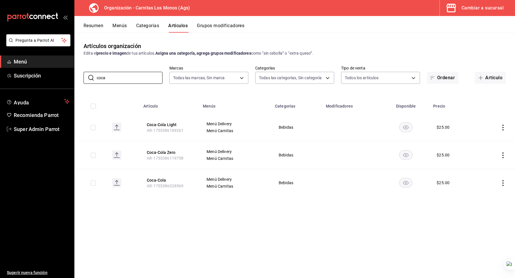
type input "coca"
click at [199, 106] on th "Artículo" at bounding box center [170, 104] width 60 height 18
click at [168, 124] on button "Coca-Cola Light" at bounding box center [170, 125] width 46 height 6
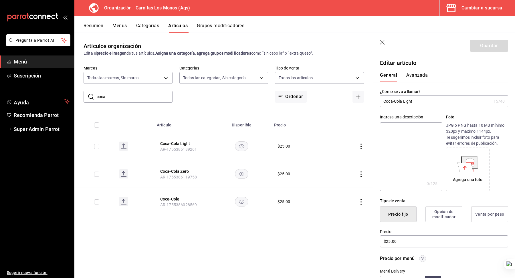
click at [407, 102] on input "Coca-Cola Light" at bounding box center [435, 101] width 111 height 11
click at [403, 139] on textarea at bounding box center [411, 156] width 62 height 69
paste textarea "Coca-Cola Light"
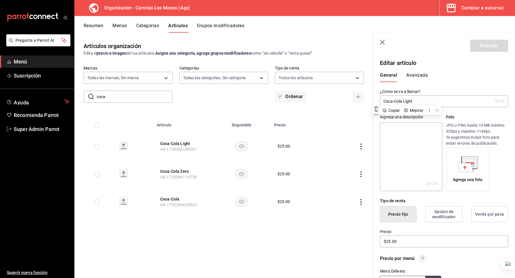
type textarea "Coca-Cola Light"
type textarea "x"
type textarea "Coca-Cola Light"
click at [492, 39] on header "Guardar" at bounding box center [444, 44] width 142 height 23
click at [489, 45] on button "Guardar" at bounding box center [489, 46] width 38 height 12
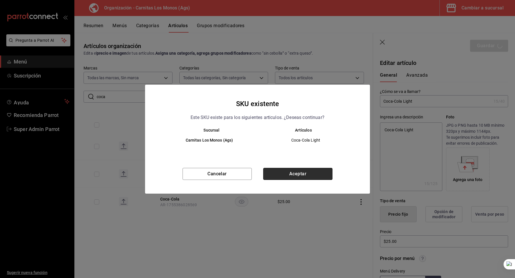
click at [298, 175] on button "Aceptar" at bounding box center [297, 174] width 69 height 12
type textarea "x"
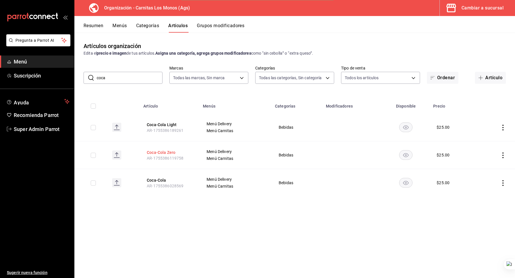
click at [164, 153] on button "Coca-Cola Zero" at bounding box center [170, 153] width 46 height 6
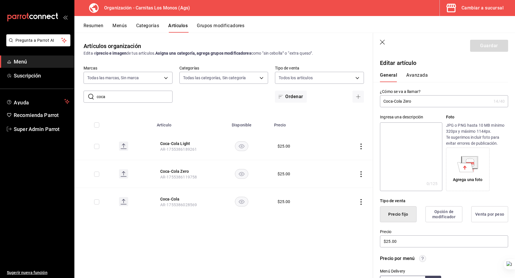
click at [409, 101] on input "Coca-Cola Zero" at bounding box center [435, 101] width 111 height 11
click at [405, 134] on textarea at bounding box center [411, 156] width 62 height 69
paste textarea "Coca-Cola Zero"
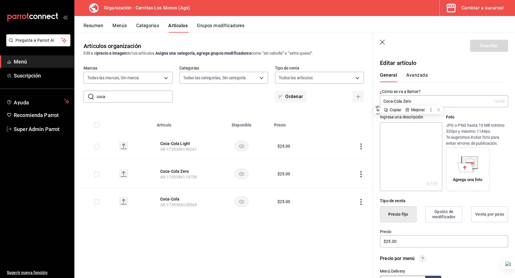
type textarea "Coca-Cola Zero"
type textarea "x"
type textarea "Coca-Cola Zero"
click at [484, 45] on button "Guardar" at bounding box center [489, 46] width 38 height 12
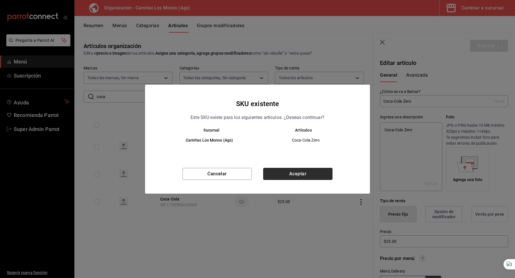
click at [282, 171] on button "Aceptar" at bounding box center [297, 174] width 69 height 12
type textarea "x"
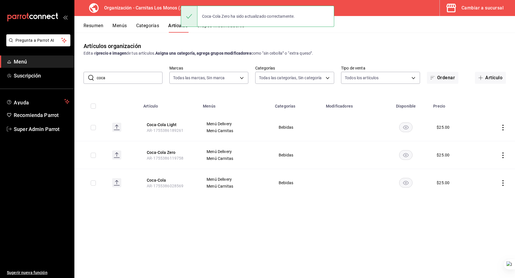
click at [166, 176] on th "Coca-Cola AR-1755386028569" at bounding box center [170, 183] width 60 height 28
click at [159, 179] on button "Coca-Cola" at bounding box center [170, 180] width 46 height 6
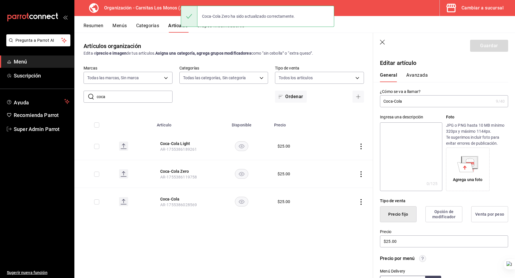
click at [396, 98] on input "Coca-Cola" at bounding box center [437, 101] width 114 height 11
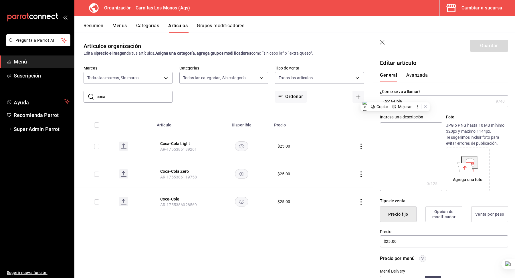
click at [396, 98] on input "Coca-Cola" at bounding box center [437, 101] width 114 height 11
click at [387, 132] on textarea at bounding box center [411, 156] width 62 height 69
paste textarea "Coca-Cola"
type textarea "Coca-Cola"
type textarea "x"
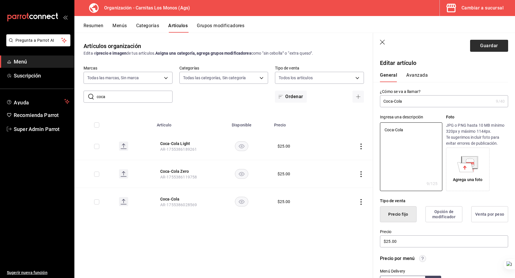
type textarea "Coca-Cola"
click at [489, 49] on button "Guardar" at bounding box center [489, 46] width 38 height 12
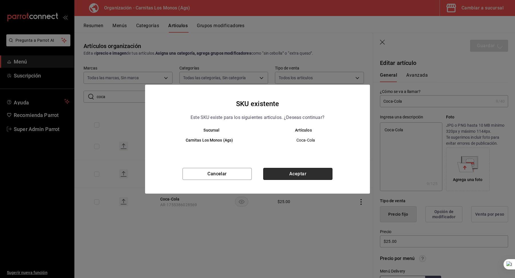
click at [296, 176] on button "Aceptar" at bounding box center [297, 174] width 69 height 12
type textarea "x"
type input "AR-1756399329625"
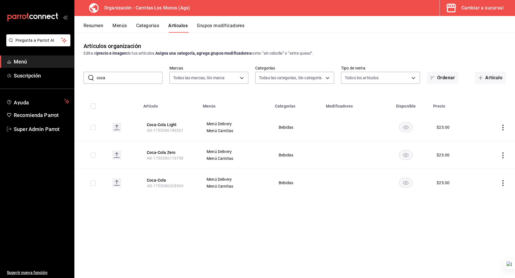
click at [122, 85] on div "Artículos organización Edita el precio e imagen de tus artículos. Asigna una ca…" at bounding box center [294, 155] width 441 height 245
click at [115, 78] on input "coca" at bounding box center [130, 77] width 66 height 11
type input "fanta"
click at [143, 152] on th "[PERSON_NAME] AR-1755386242843" at bounding box center [170, 155] width 60 height 28
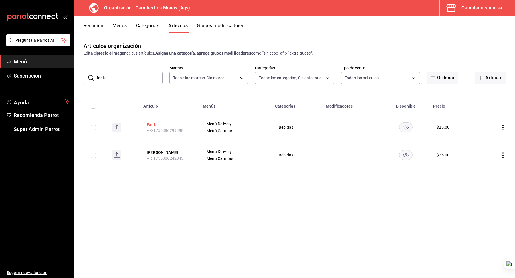
click at [150, 125] on button "Fanta" at bounding box center [170, 125] width 46 height 6
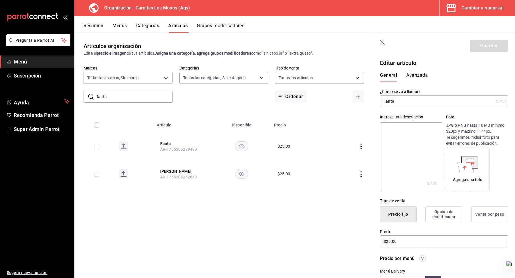
click at [384, 99] on input "Fanta" at bounding box center [437, 101] width 114 height 11
click at [413, 141] on textarea at bounding box center [411, 156] width 62 height 69
paste textarea "Fanta"
type textarea "Fanta"
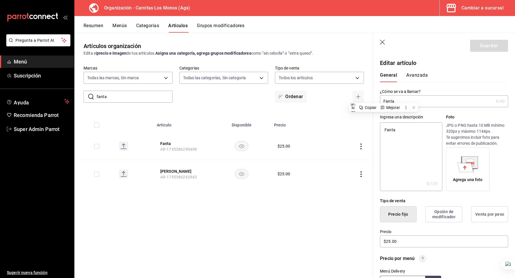
type textarea "x"
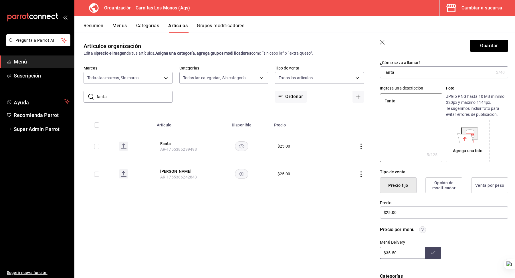
scroll to position [29, 0]
type textarea "Fanta"
click at [484, 47] on button "Guardar" at bounding box center [489, 46] width 38 height 12
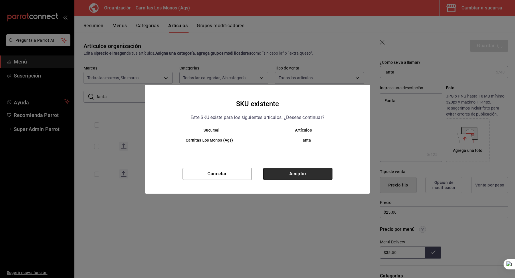
click at [293, 168] on button "Aceptar" at bounding box center [297, 174] width 69 height 12
type textarea "x"
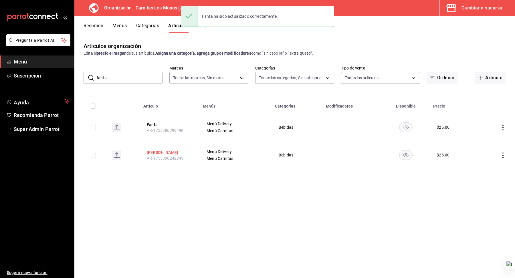
click at [157, 151] on button "[PERSON_NAME]" at bounding box center [170, 153] width 46 height 6
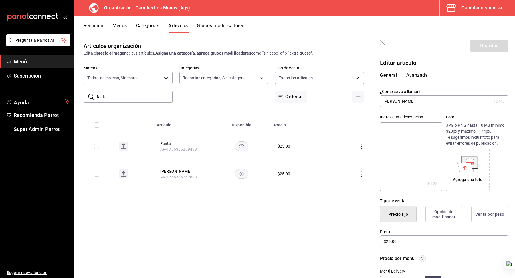
click at [389, 99] on input "[PERSON_NAME]" at bounding box center [435, 101] width 111 height 11
click at [385, 136] on textarea at bounding box center [411, 156] width 62 height 69
paste textarea "[PERSON_NAME]"
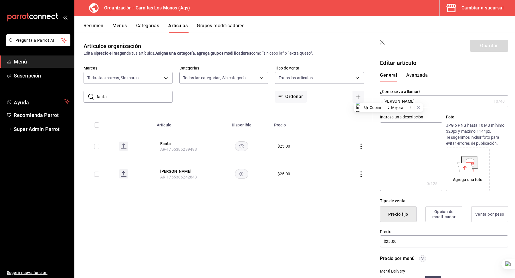
type textarea "[PERSON_NAME]"
type textarea "x"
type textarea "[PERSON_NAME]"
click at [481, 45] on button "Guardar" at bounding box center [489, 46] width 38 height 12
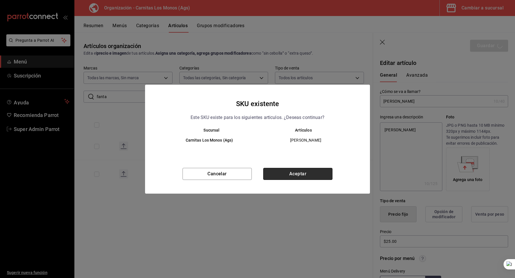
click at [313, 178] on button "Aceptar" at bounding box center [297, 174] width 69 height 12
type textarea "x"
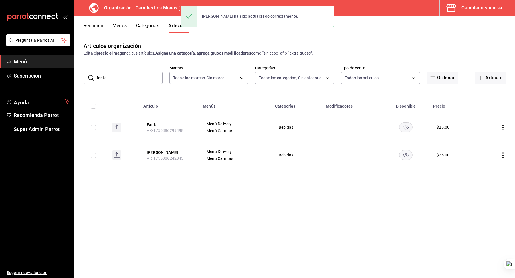
click at [114, 80] on input "fanta" at bounding box center [130, 77] width 66 height 11
paste input "Sprite"
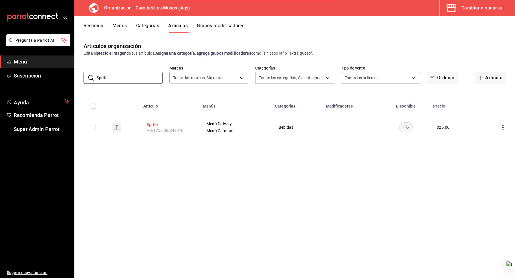
type input "Sprite"
click at [152, 125] on button "Sprite" at bounding box center [170, 125] width 46 height 6
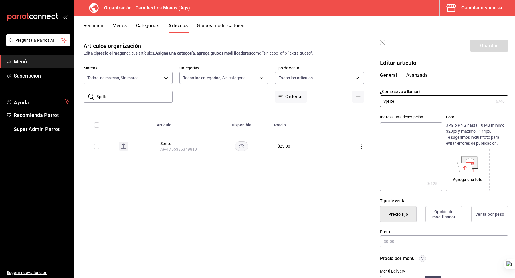
type input "$25.00"
radio input "false"
radio input "true"
click at [400, 144] on textarea at bounding box center [411, 156] width 62 height 69
paste textarea "Sprite"
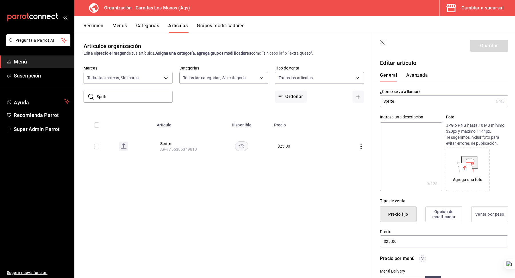
type textarea "Sprite"
type textarea "x"
type textarea "Sprite"
click at [485, 44] on button "Guardar" at bounding box center [489, 46] width 38 height 12
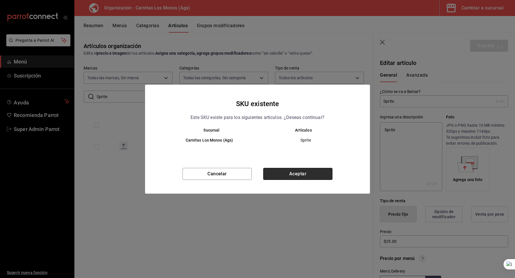
click at [313, 172] on button "Aceptar" at bounding box center [297, 174] width 69 height 12
type textarea "x"
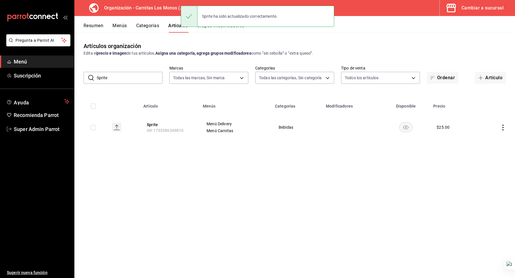
click at [121, 24] on button "Menús" at bounding box center [119, 28] width 14 height 10
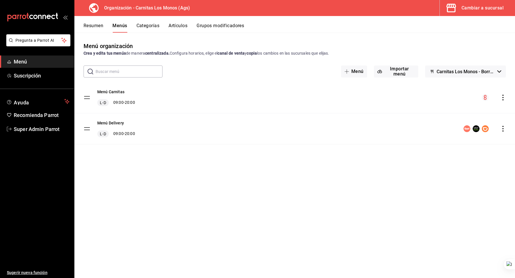
click at [501, 128] on icon "actions" at bounding box center [503, 129] width 6 height 6
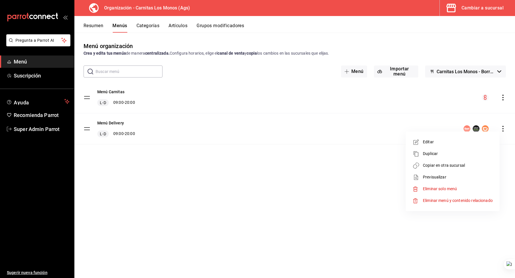
click at [454, 168] on span "Copiar en otra sucursal" at bounding box center [458, 166] width 70 height 6
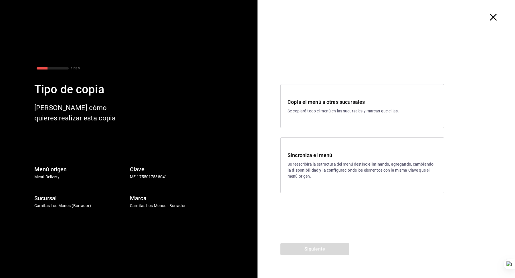
click at [343, 153] on h3 "Sincroniza el menú" at bounding box center [362, 155] width 149 height 8
click at [297, 251] on button "Siguiente" at bounding box center [314, 249] width 69 height 12
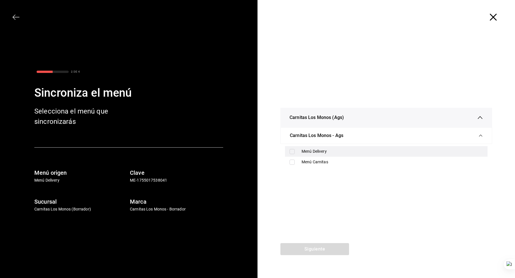
click at [302, 151] on div "Menú Delivery" at bounding box center [392, 152] width 181 height 6
checkbox input "true"
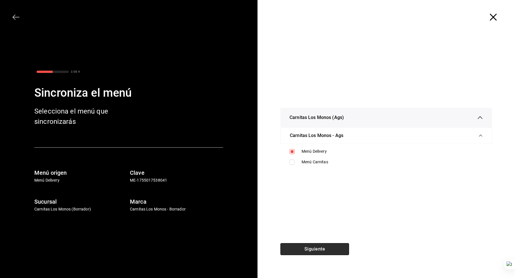
click at [312, 252] on button "Siguiente" at bounding box center [314, 249] width 69 height 12
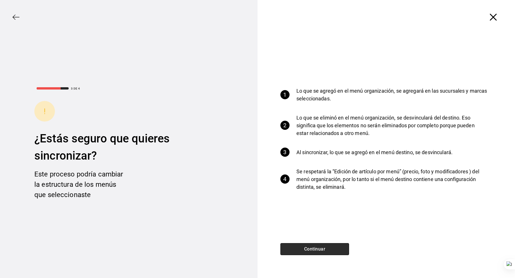
click at [313, 252] on button "Continuar" at bounding box center [314, 249] width 69 height 12
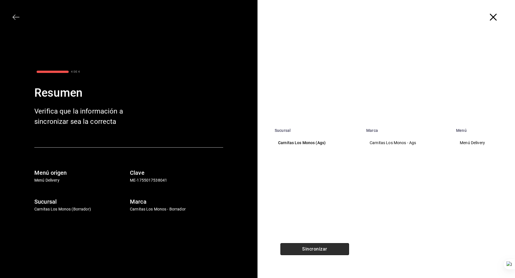
click at [313, 252] on button "Sincronizar" at bounding box center [314, 249] width 69 height 12
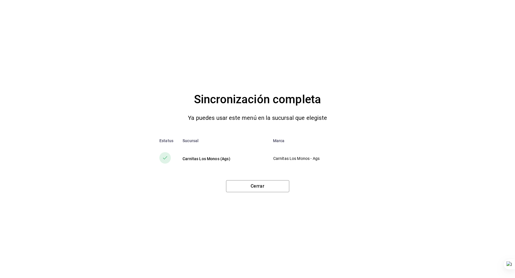
click at [250, 193] on div "Sincronización completa Ya puedes usar este menú en la sucursal que elegiste Es…" at bounding box center [257, 139] width 515 height 278
click at [250, 188] on button "Cerrar" at bounding box center [257, 186] width 63 height 12
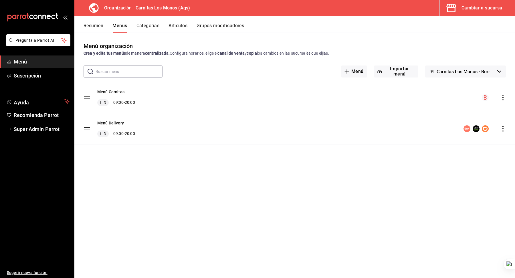
click at [470, 9] on div "Cambiar a sucursal" at bounding box center [483, 8] width 42 height 8
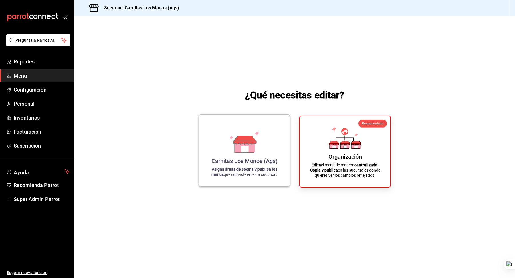
click at [237, 149] on icon at bounding box center [245, 146] width 20 height 12
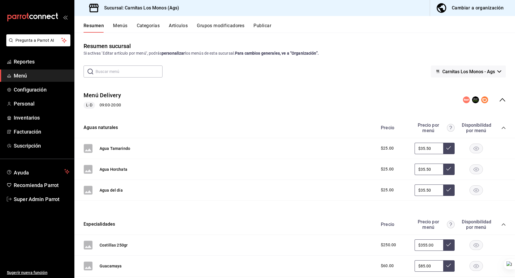
click at [263, 24] on button "Publicar" at bounding box center [263, 28] width 18 height 10
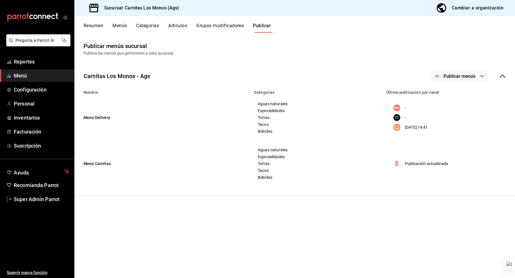
click at [472, 68] on div "Carnitas Los Monos - Ags Publicar menús" at bounding box center [294, 76] width 441 height 21
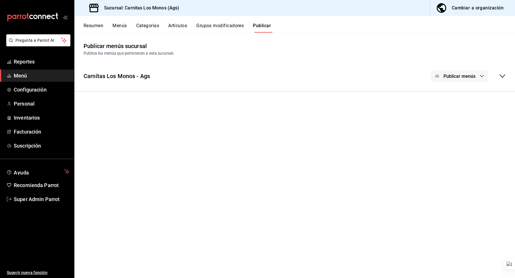
click at [384, 79] on div "Carnitas Los Monos - Ags Publicar menús" at bounding box center [294, 76] width 441 height 21
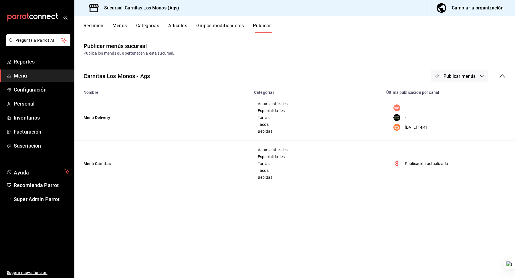
click at [459, 69] on div "Carnitas Los Monos - Ags Publicar menús" at bounding box center [294, 76] width 441 height 21
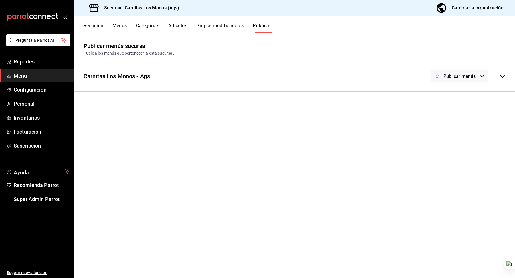
click at [459, 74] on span "Publicar menús" at bounding box center [460, 76] width 32 height 5
click at [447, 96] on img at bounding box center [442, 94] width 9 height 9
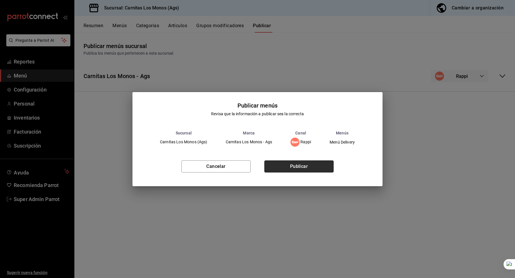
click at [298, 169] on button "Publicar" at bounding box center [298, 167] width 69 height 12
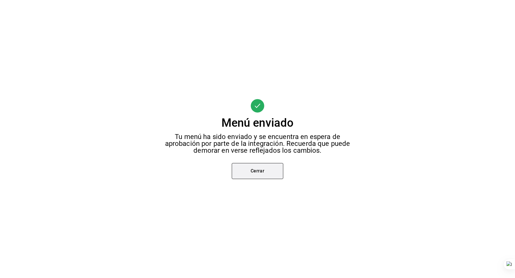
click at [244, 175] on button "Cerrar" at bounding box center [258, 171] width 52 height 16
